Goal: Task Accomplishment & Management: Manage account settings

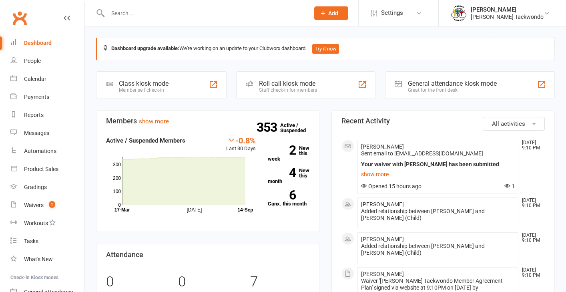
click at [124, 13] on input "text" at bounding box center [204, 13] width 198 height 11
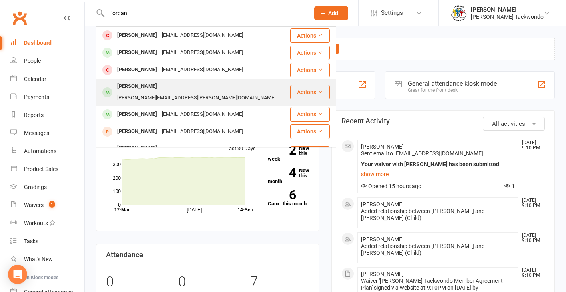
type input "jordan"
click at [140, 84] on div "[PERSON_NAME]" at bounding box center [137, 86] width 44 height 12
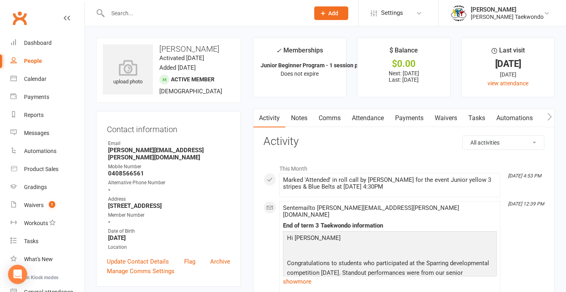
click at [469, 115] on icon "button" at bounding box center [549, 116] width 5 height 8
click at [469, 118] on link "Gradings / Promotions" at bounding box center [516, 118] width 76 height 18
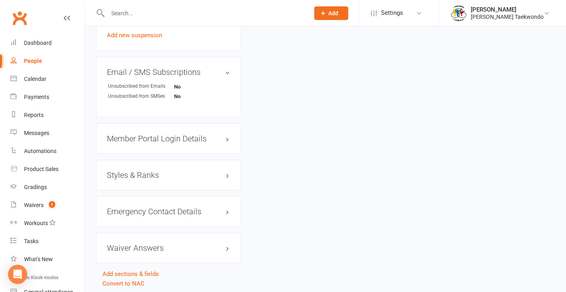
scroll to position [615, 0]
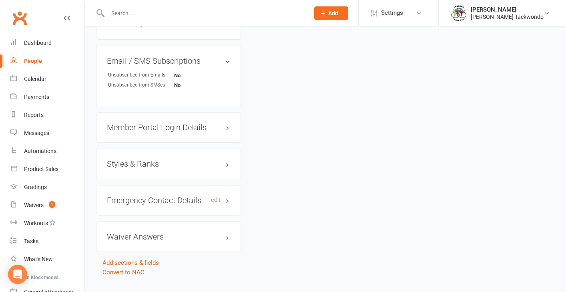
click at [178, 196] on h3 "Emergency Contact Details edit" at bounding box center [168, 200] width 123 height 9
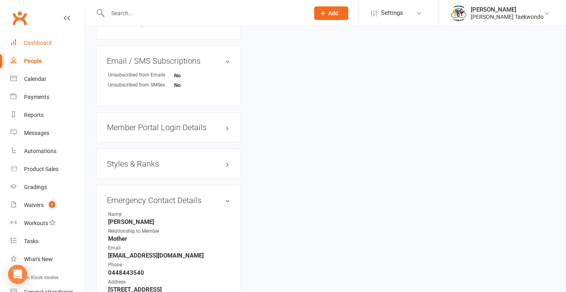
click at [36, 44] on div "Dashboard" at bounding box center [38, 43] width 28 height 6
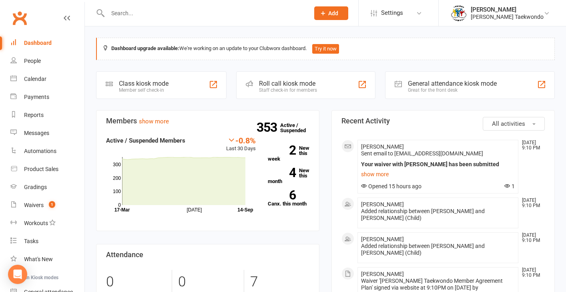
click at [111, 19] on div at bounding box center [200, 13] width 208 height 26
click at [116, 14] on input "text" at bounding box center [204, 13] width 198 height 11
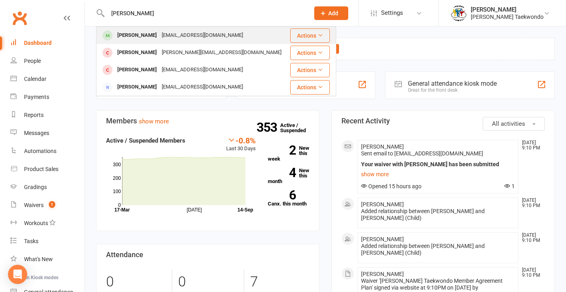
type input "[PERSON_NAME]"
click at [122, 34] on div "[PERSON_NAME]" at bounding box center [137, 36] width 44 height 12
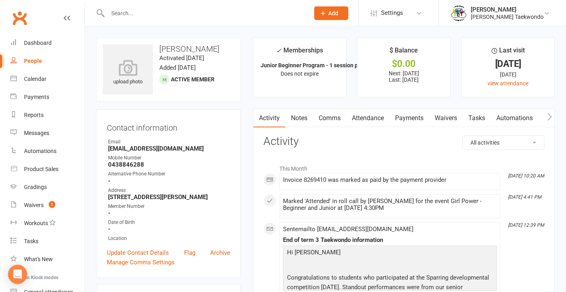
click at [469, 117] on icon "button" at bounding box center [549, 116] width 5 height 8
click at [469, 118] on link "Gradings / Promotions" at bounding box center [516, 118] width 76 height 18
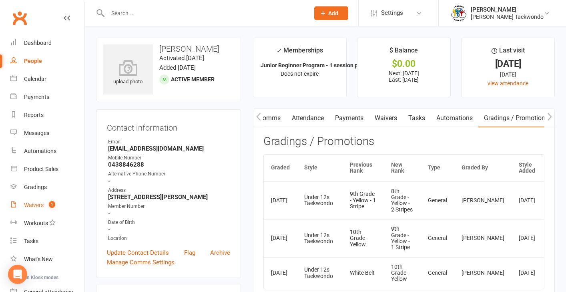
click at [37, 204] on div "Waivers" at bounding box center [34, 205] width 20 height 6
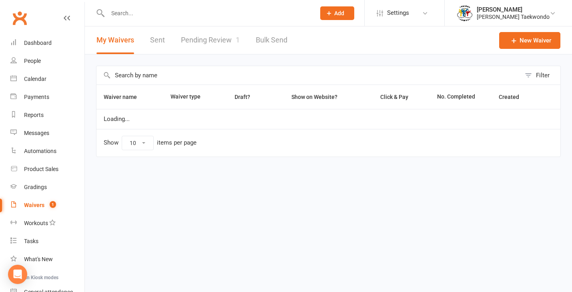
click at [215, 40] on link "Pending Review 1" at bounding box center [210, 40] width 59 height 28
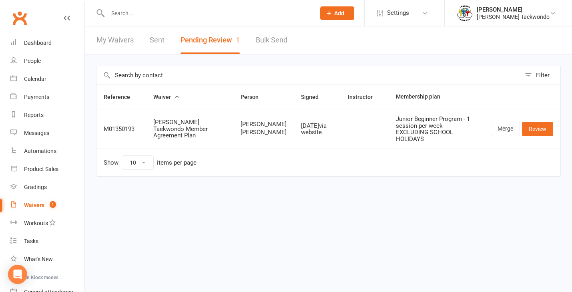
click at [127, 14] on input "text" at bounding box center [207, 13] width 204 height 11
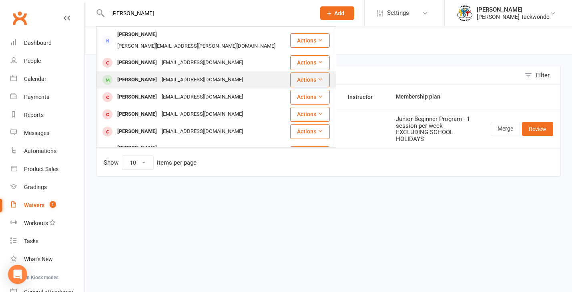
type input "[PERSON_NAME]"
click at [162, 74] on div "[EMAIL_ADDRESS][DOMAIN_NAME]" at bounding box center [202, 80] width 86 height 12
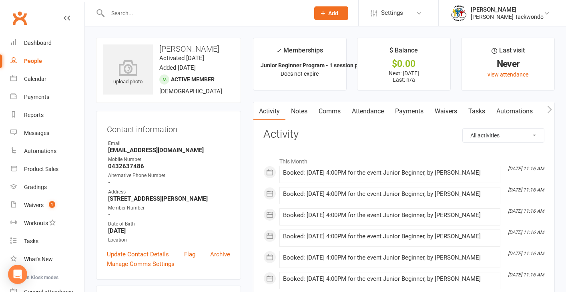
click at [406, 111] on link "Payments" at bounding box center [409, 111] width 40 height 18
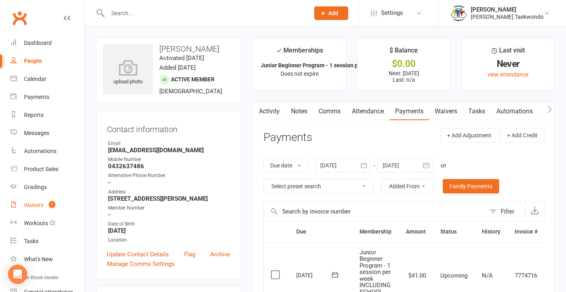
click at [34, 201] on link "Waivers 1" at bounding box center [47, 205] width 74 height 18
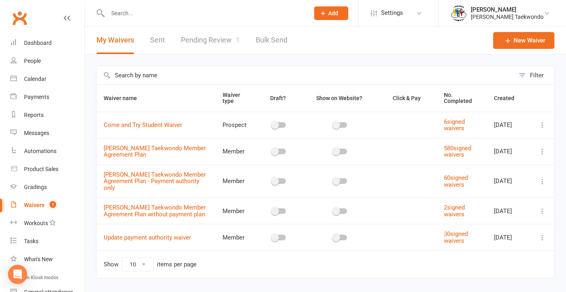
click at [216, 40] on link "Pending Review 1" at bounding box center [210, 40] width 59 height 28
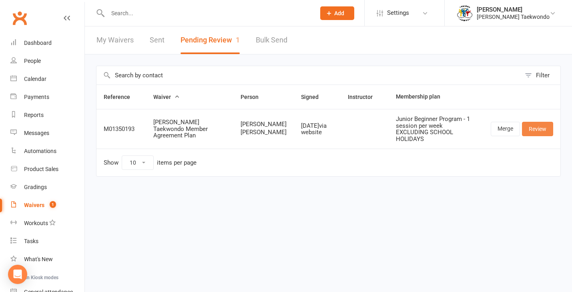
click at [469, 130] on link "Review" at bounding box center [537, 129] width 31 height 14
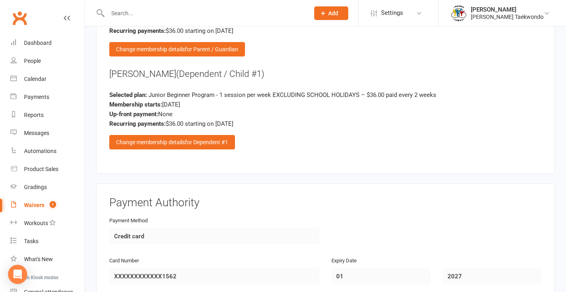
scroll to position [1318, 0]
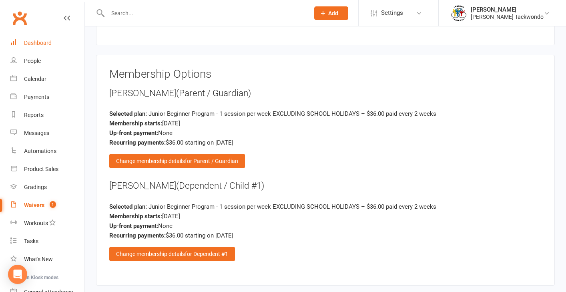
click at [43, 40] on div "Dashboard" at bounding box center [38, 43] width 28 height 6
